Goal: Information Seeking & Learning: Learn about a topic

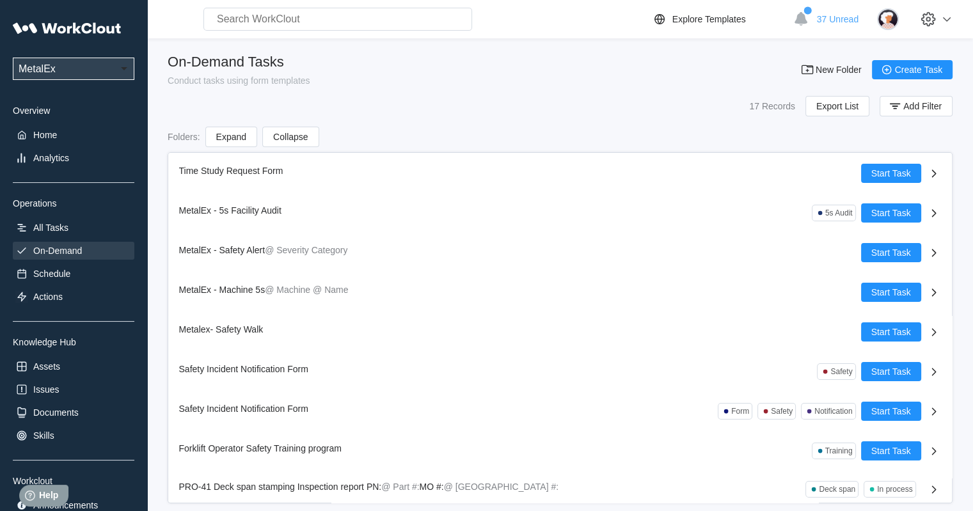
click at [386, 22] on input "text" at bounding box center [337, 19] width 269 height 23
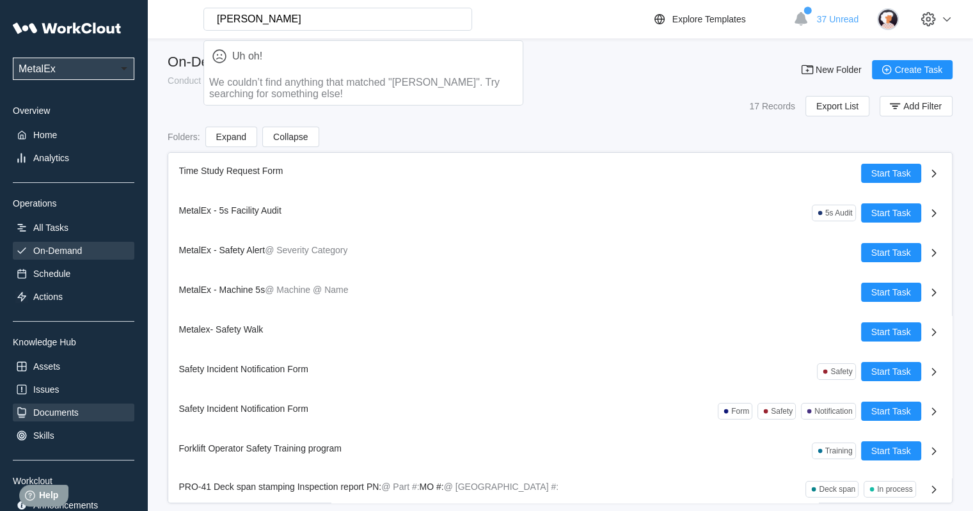
type input "[PERSON_NAME]"
click at [66, 418] on div "Documents" at bounding box center [55, 413] width 45 height 10
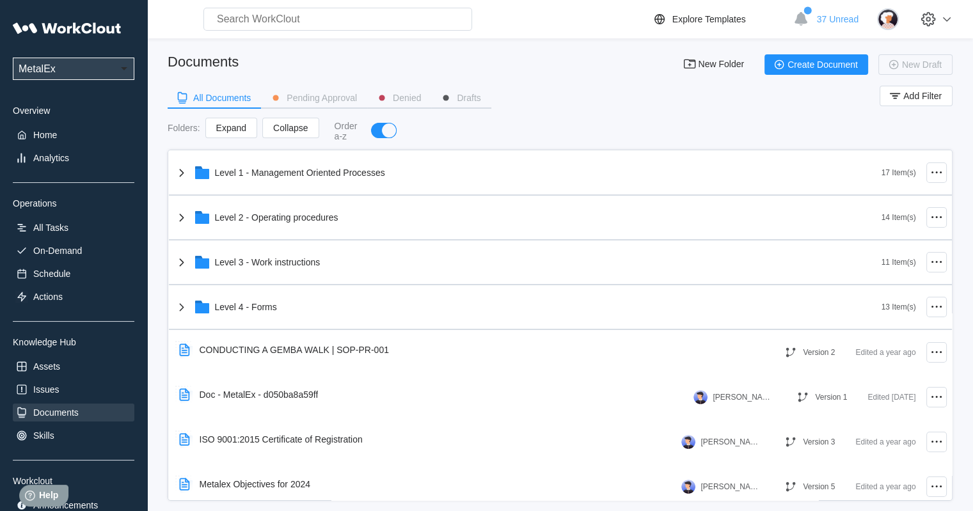
click at [310, 15] on input "text" at bounding box center [337, 19] width 269 height 23
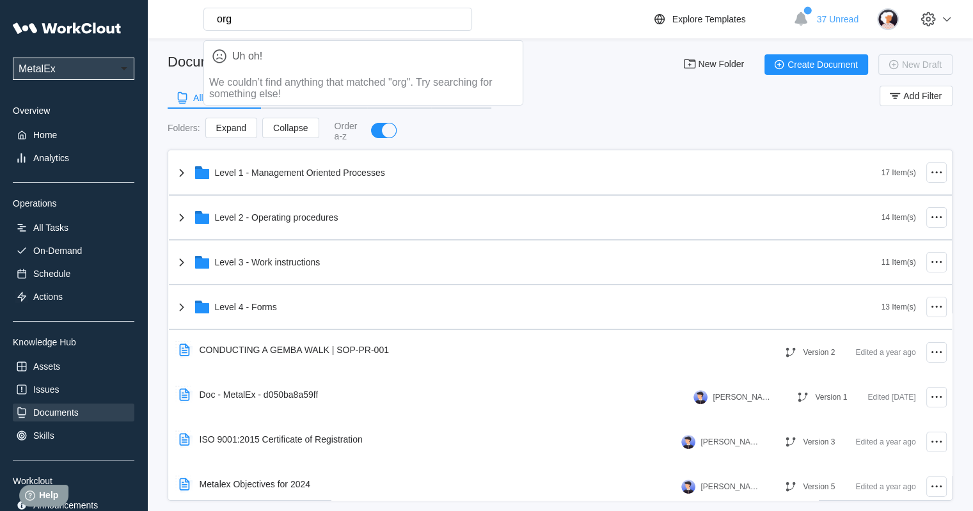
drag, startPoint x: 310, startPoint y: 16, endPoint x: 174, endPoint y: 18, distance: 135.7
click at [174, 18] on div "org Uh oh! We couldn’t find anything that matched "org". Try searching for some…" at bounding box center [312, 19] width 320 height 23
type input "safety"
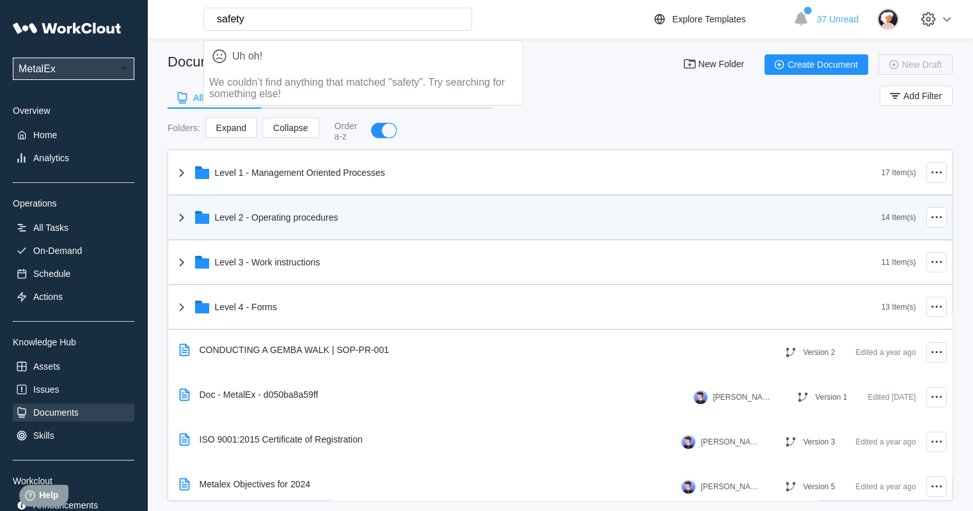
click at [307, 212] on div "Level 2 - Operating procedures" at bounding box center [276, 217] width 123 height 10
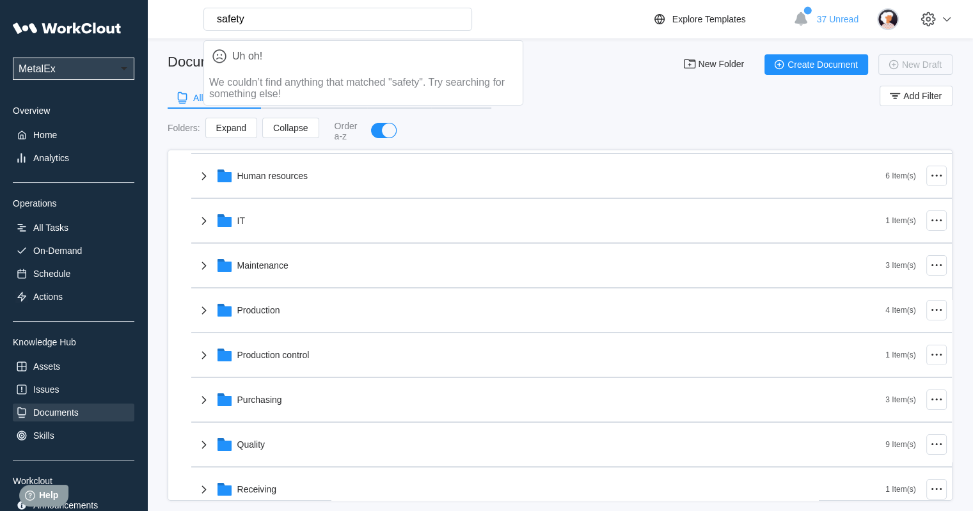
scroll to position [192, 0]
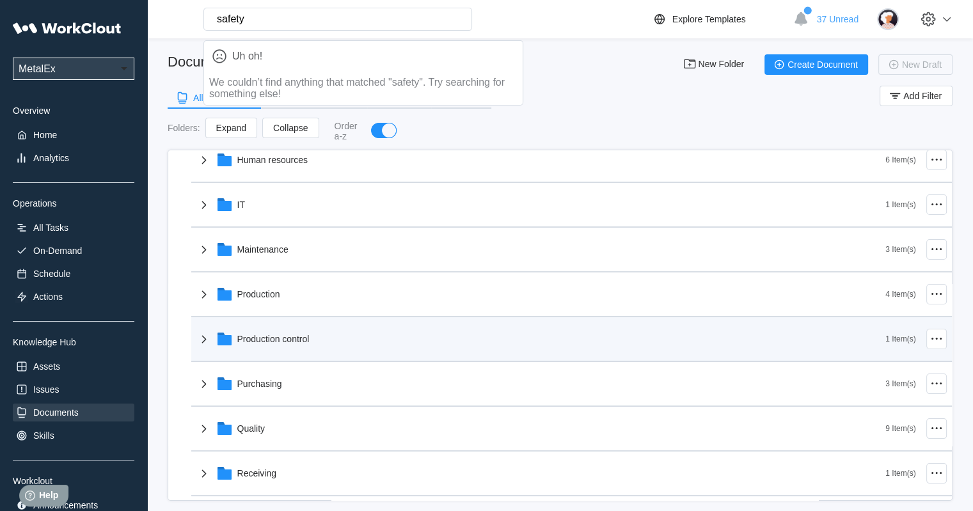
click at [271, 332] on div "Production control" at bounding box center [541, 338] width 690 height 33
click at [271, 342] on div "Production control" at bounding box center [273, 339] width 72 height 10
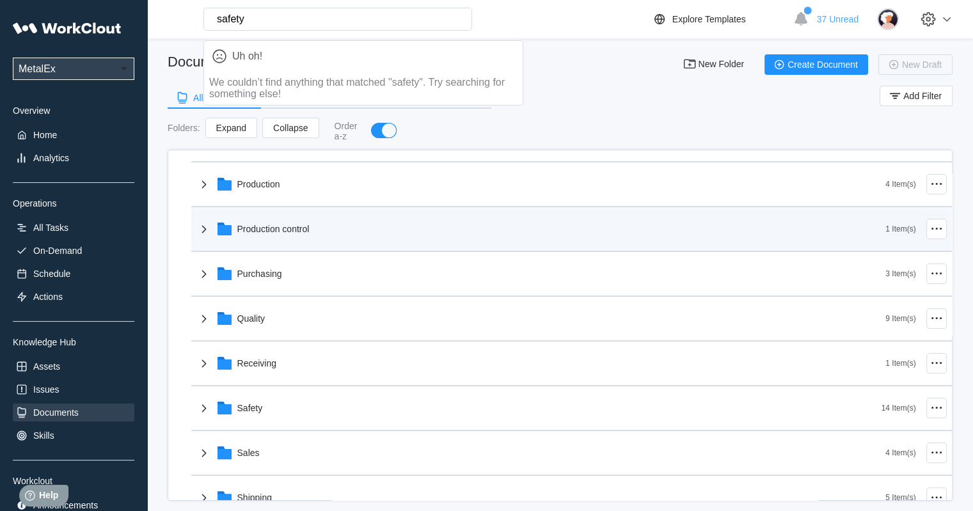
scroll to position [320, 0]
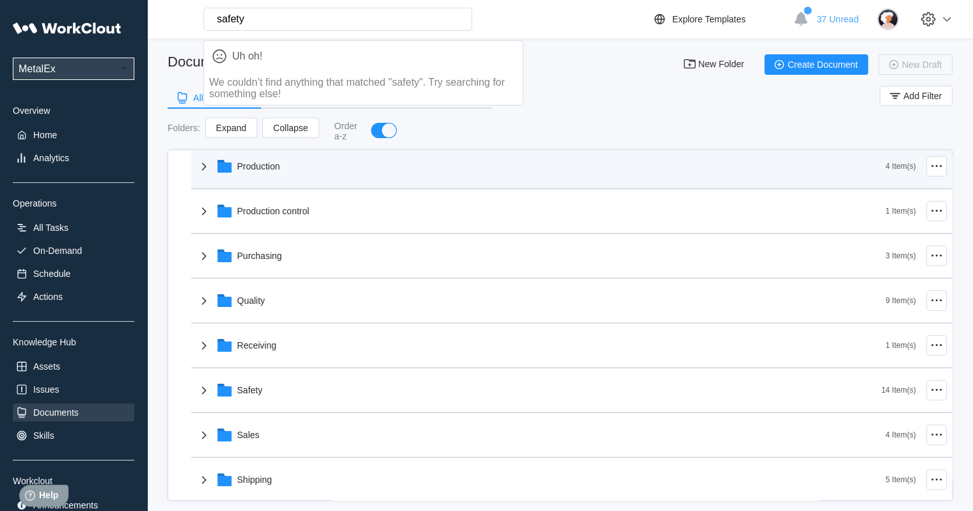
click at [275, 167] on div "Production" at bounding box center [258, 166] width 43 height 10
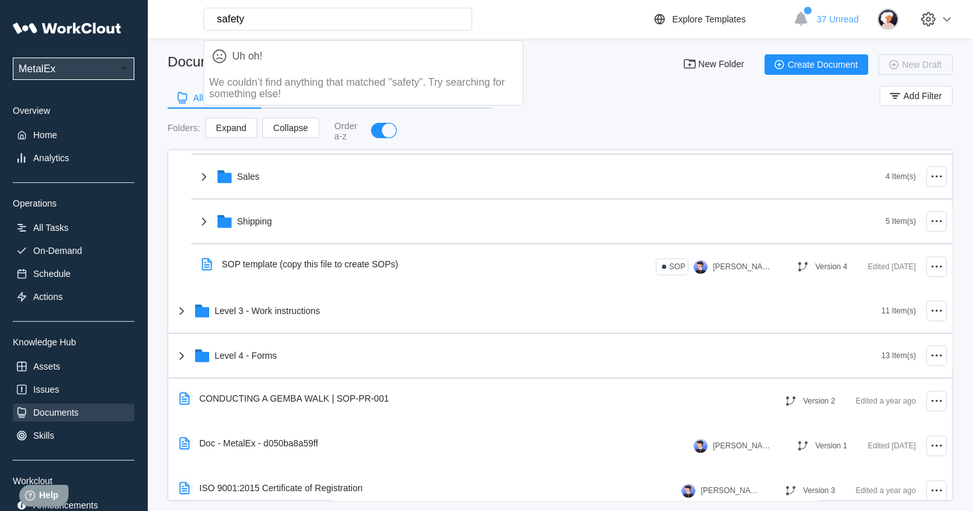
scroll to position [768, 0]
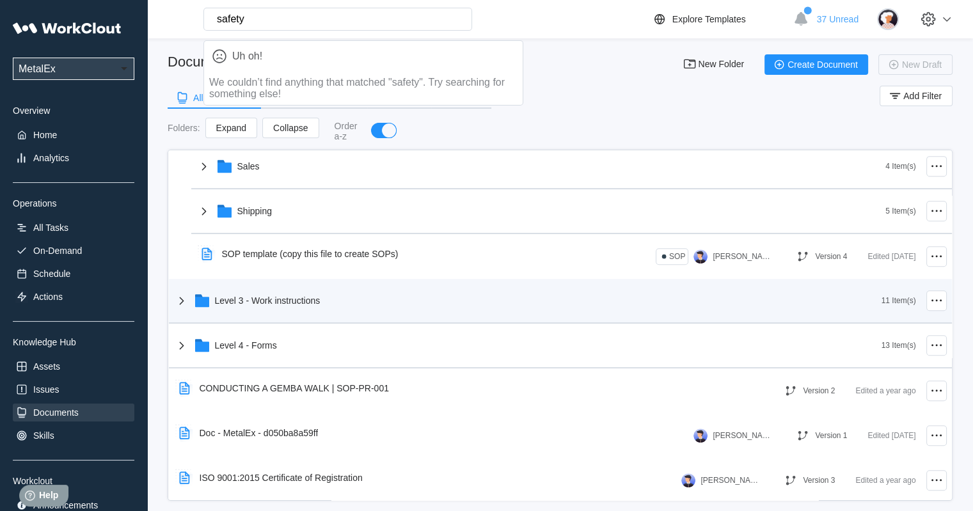
click at [301, 298] on div "Level 3 - Work instructions" at bounding box center [268, 301] width 106 height 10
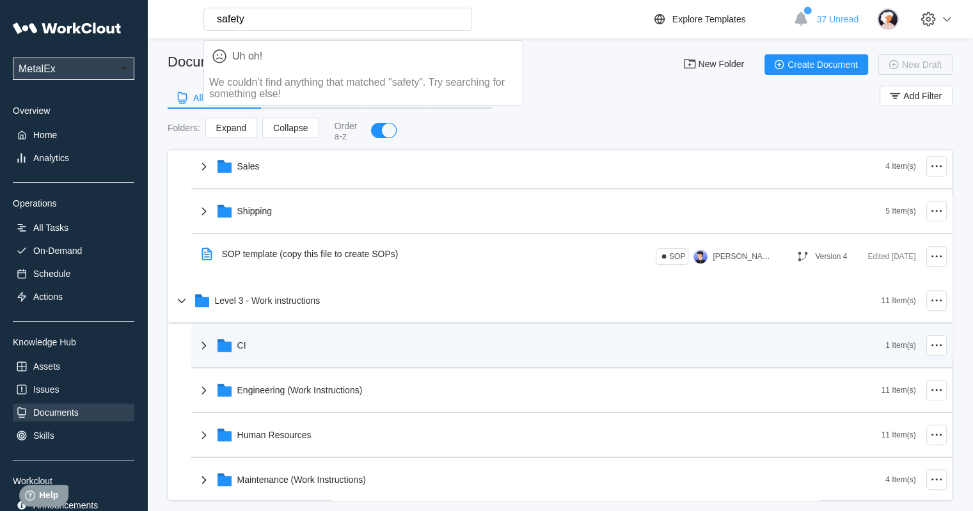
scroll to position [1024, 0]
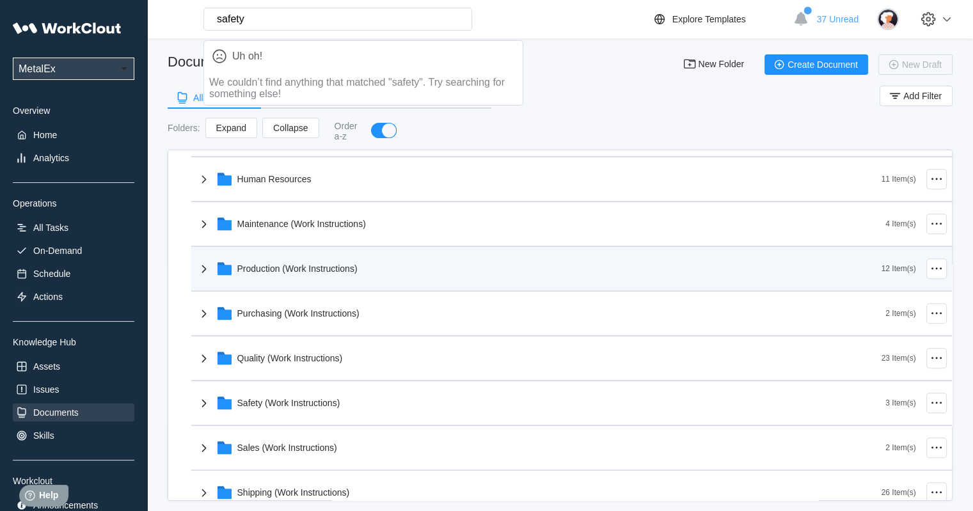
click at [308, 266] on div "Production (Work Instructions)" at bounding box center [297, 269] width 120 height 10
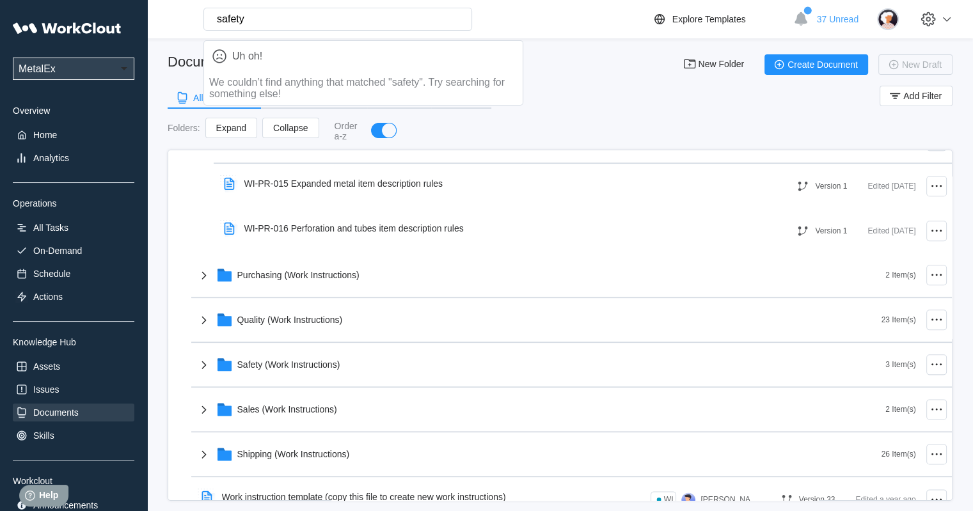
scroll to position [1728, 0]
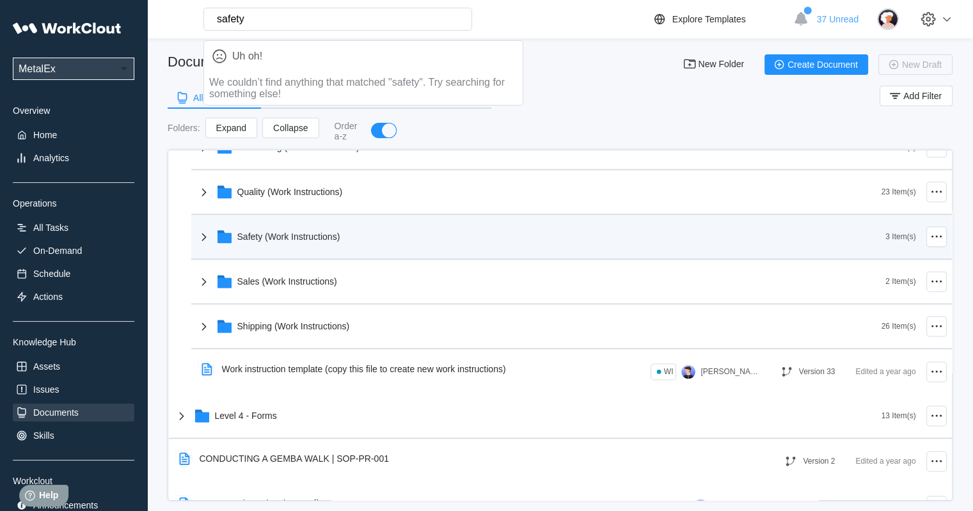
click at [305, 237] on div "Safety (Work Instructions)" at bounding box center [288, 237] width 103 height 10
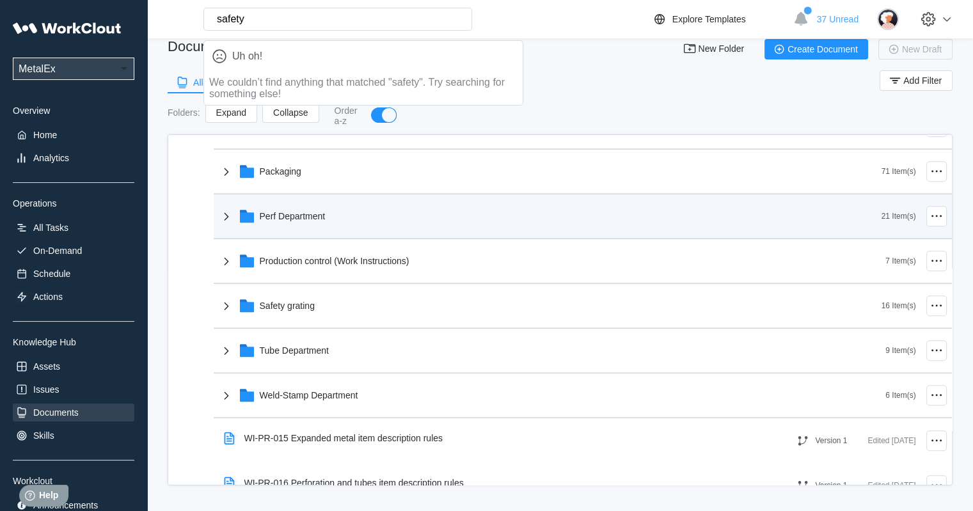
scroll to position [1326, 0]
